Goal: Task Accomplishment & Management: Use online tool/utility

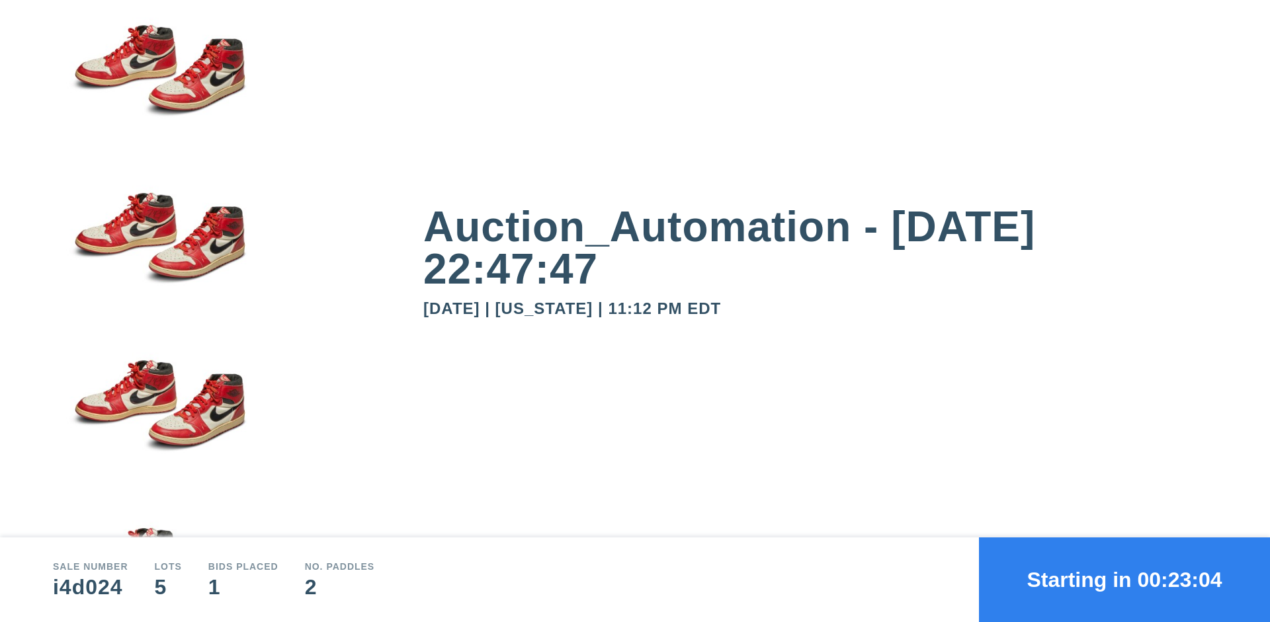
click at [1124, 580] on button "Starting in 00:23:04" at bounding box center [1124, 580] width 291 height 85
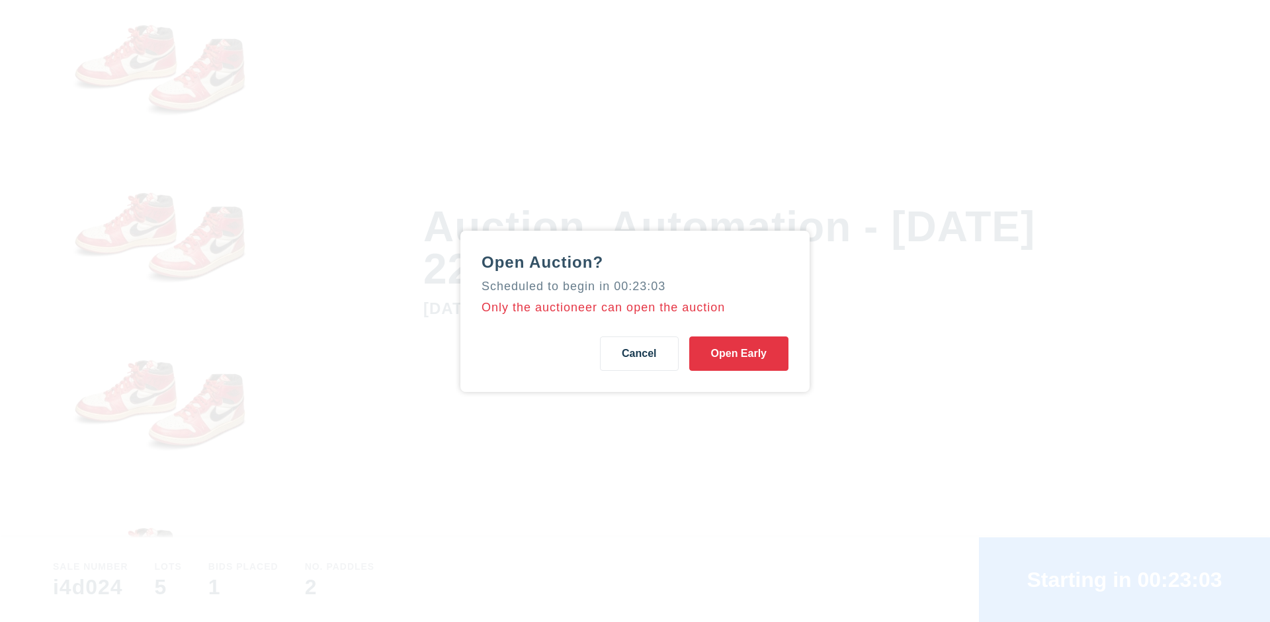
click at [739, 353] on button "Open Early" at bounding box center [738, 354] width 99 height 34
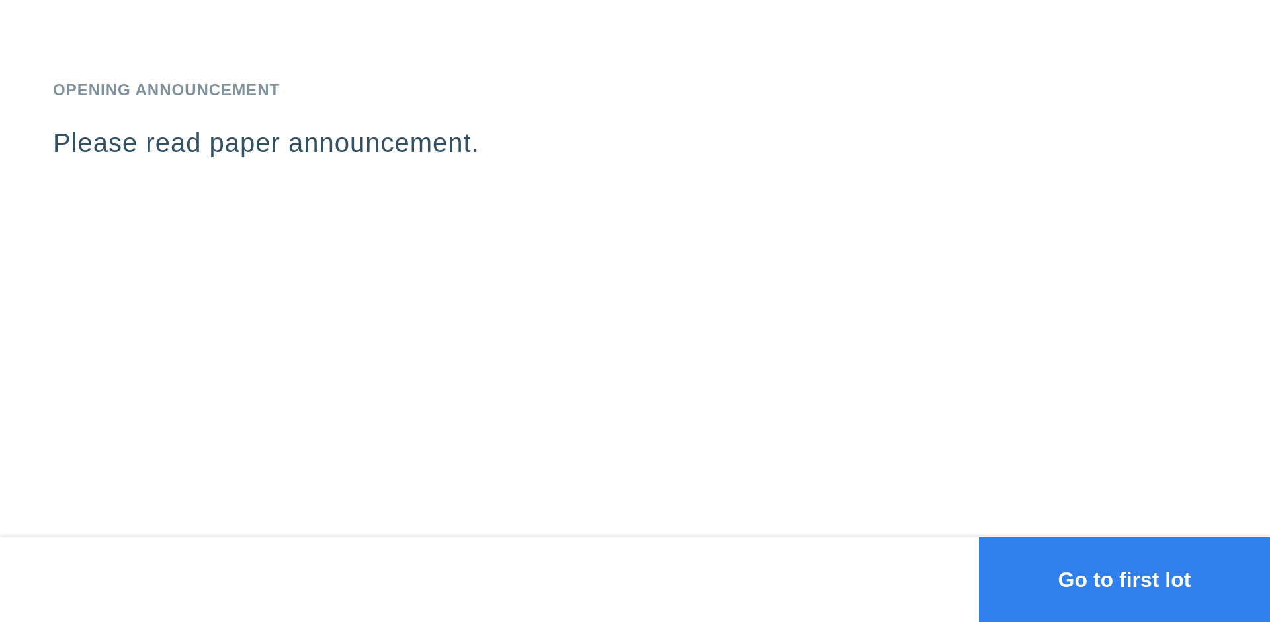
click at [1124, 580] on button "Go to first lot" at bounding box center [1124, 580] width 291 height 85
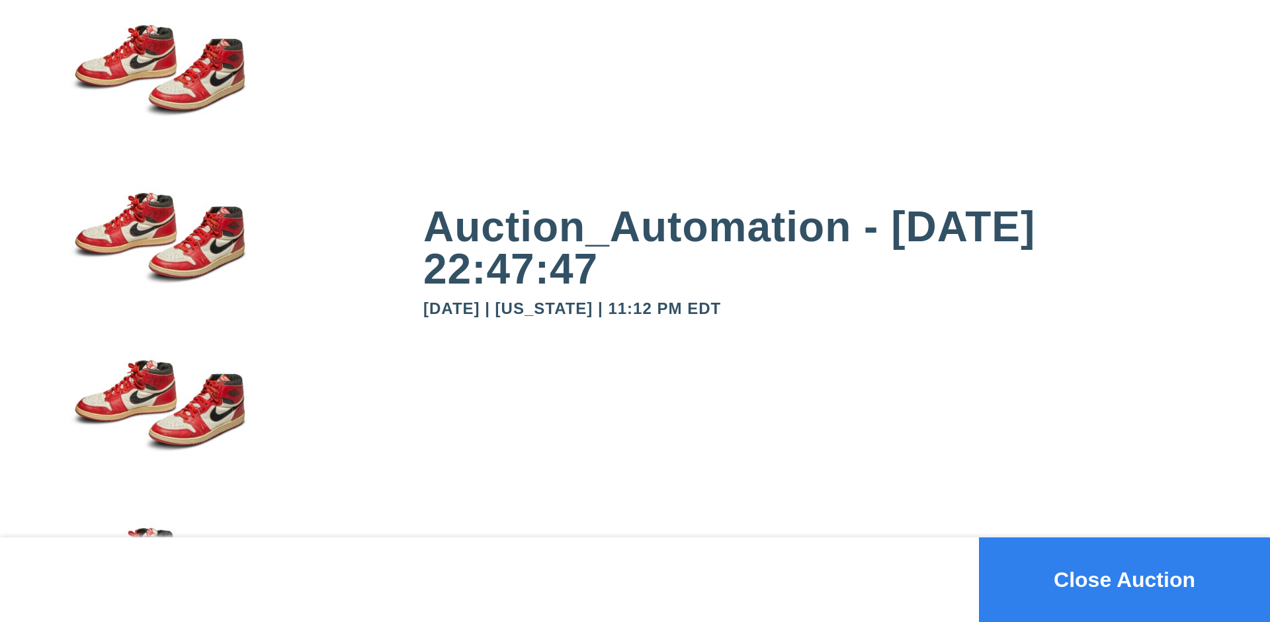
click at [1124, 580] on button "Close Auction" at bounding box center [1124, 580] width 291 height 85
